Goal: Information Seeking & Learning: Learn about a topic

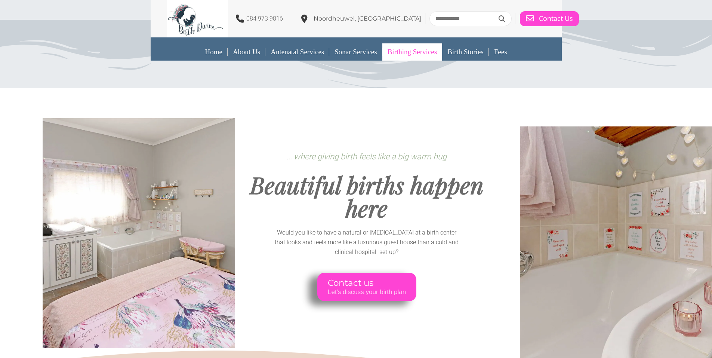
click at [420, 49] on link "Birthing Services" at bounding box center [412, 51] width 60 height 17
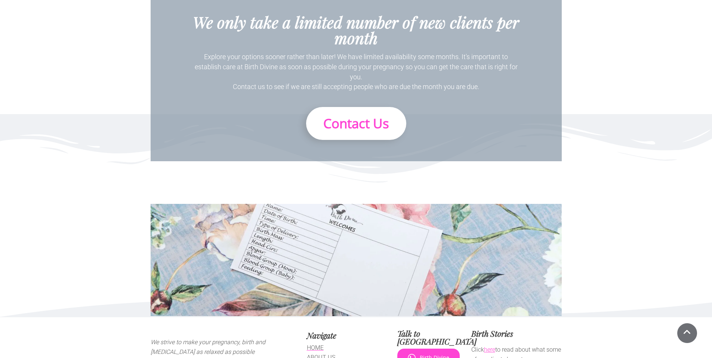
scroll to position [2391, 0]
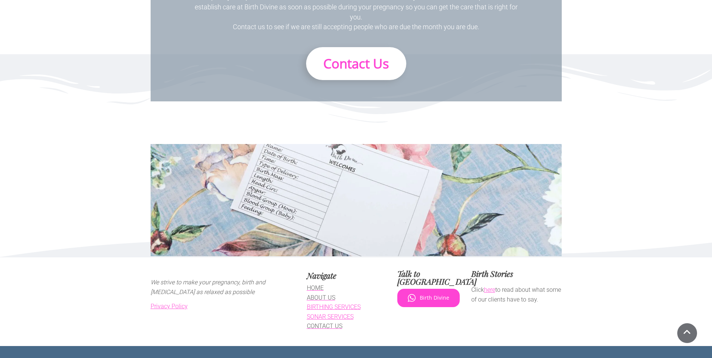
click at [346, 303] on link "BIRTHING SERVICES" at bounding box center [334, 306] width 54 height 7
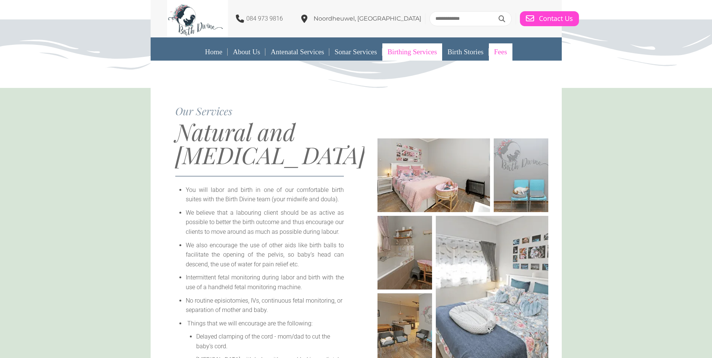
click at [509, 52] on link "Fees" at bounding box center [501, 51] width 24 height 17
